Goal: Obtain resource: Download file/media

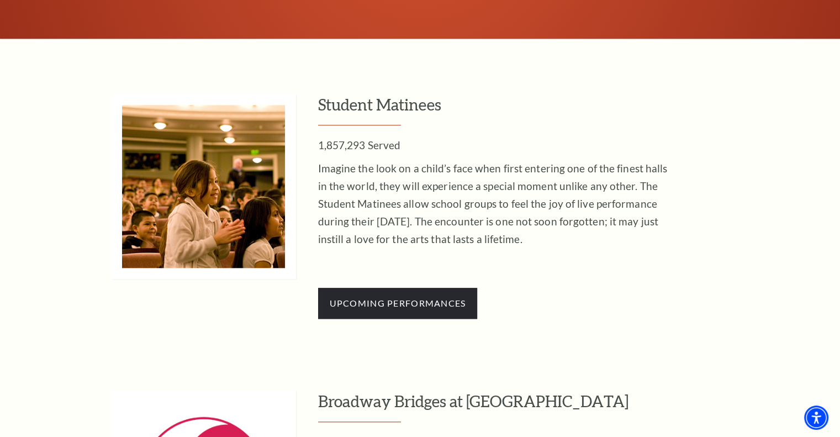
scroll to position [971, 0]
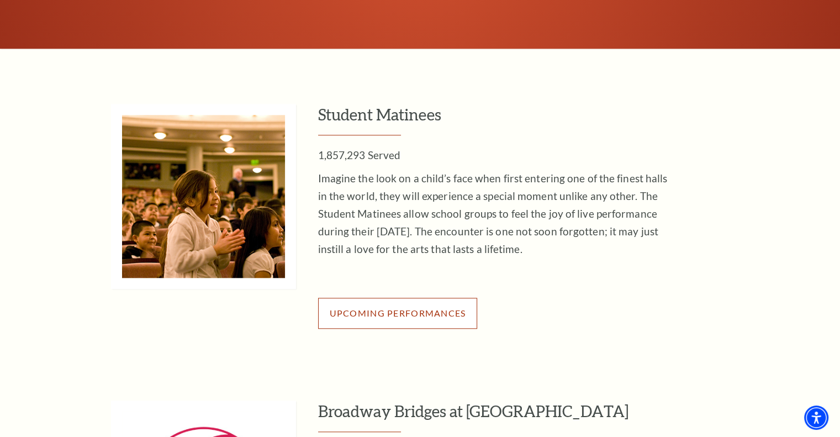
click at [433, 320] on link "Upcoming Performances" at bounding box center [398, 312] width 160 height 31
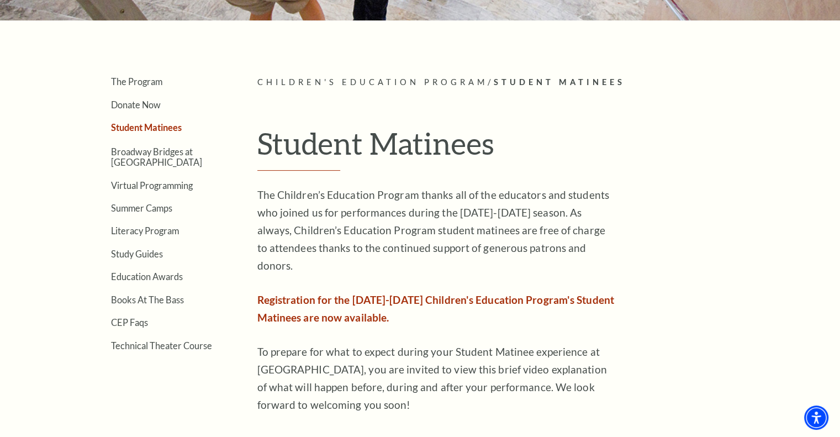
scroll to position [232, 0]
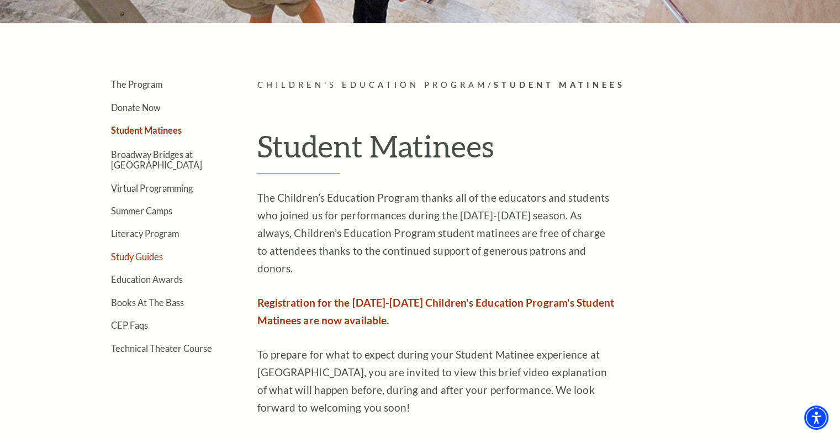
click at [155, 257] on link "Study Guides" at bounding box center [137, 256] width 52 height 10
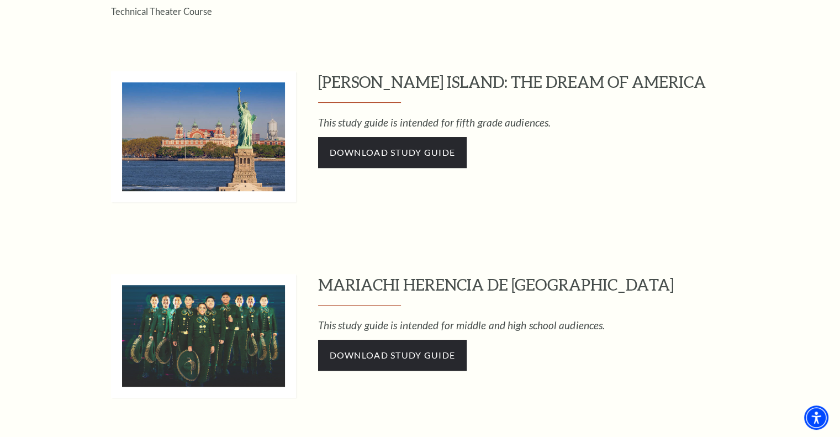
scroll to position [578, 0]
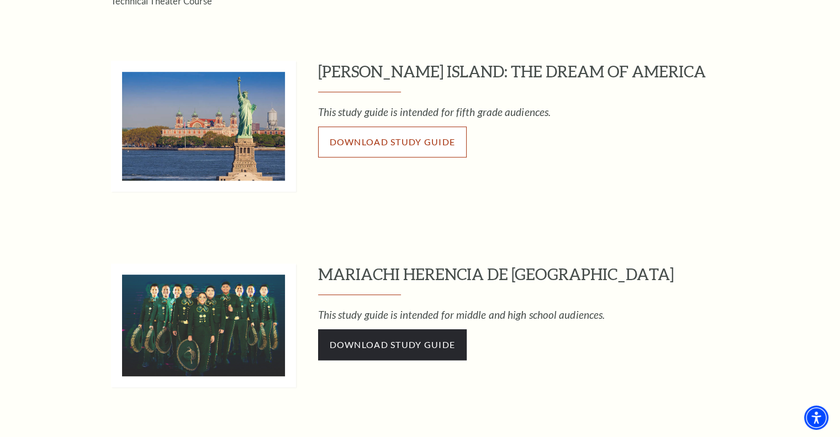
click at [362, 139] on span "Download Study Guide" at bounding box center [393, 141] width 126 height 10
